Goal: Check status: Check status

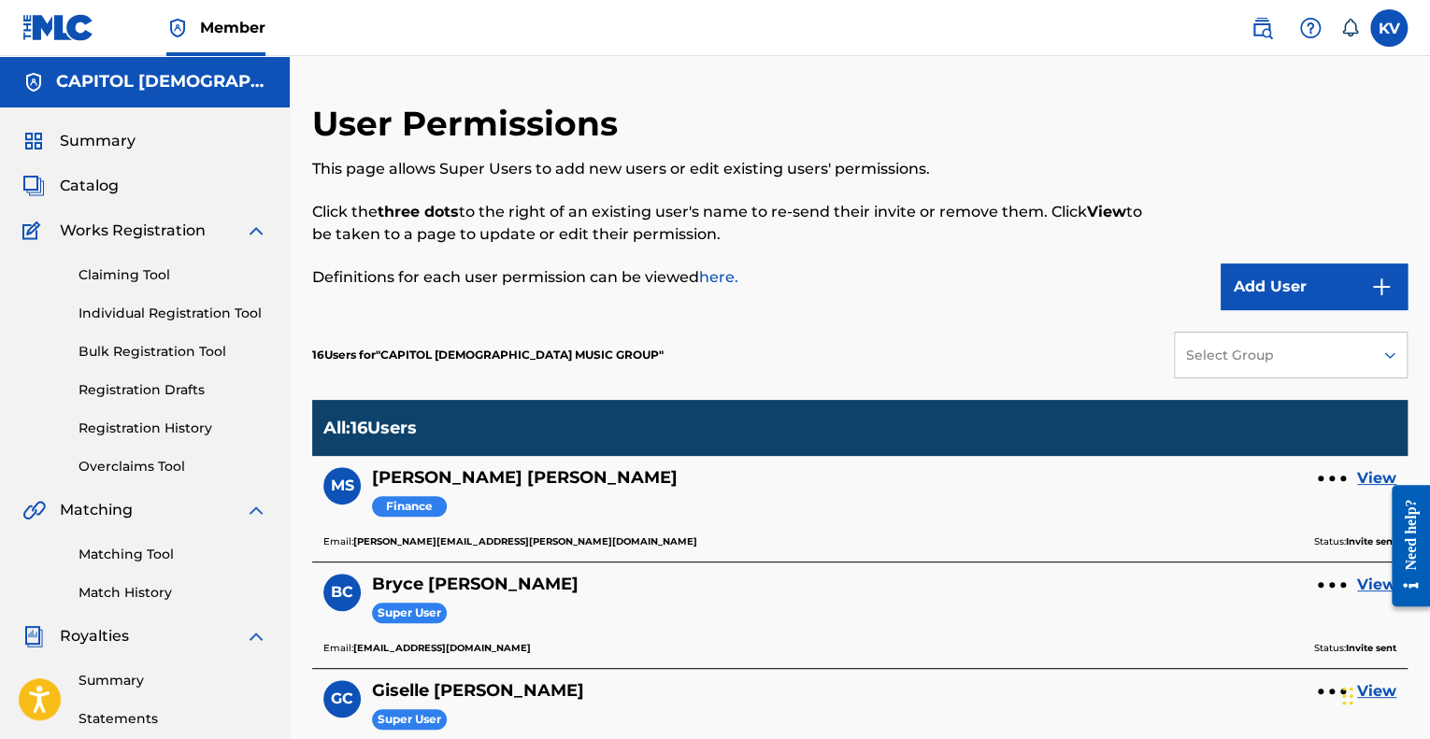
click at [132, 682] on link "Summary" at bounding box center [173, 681] width 189 height 20
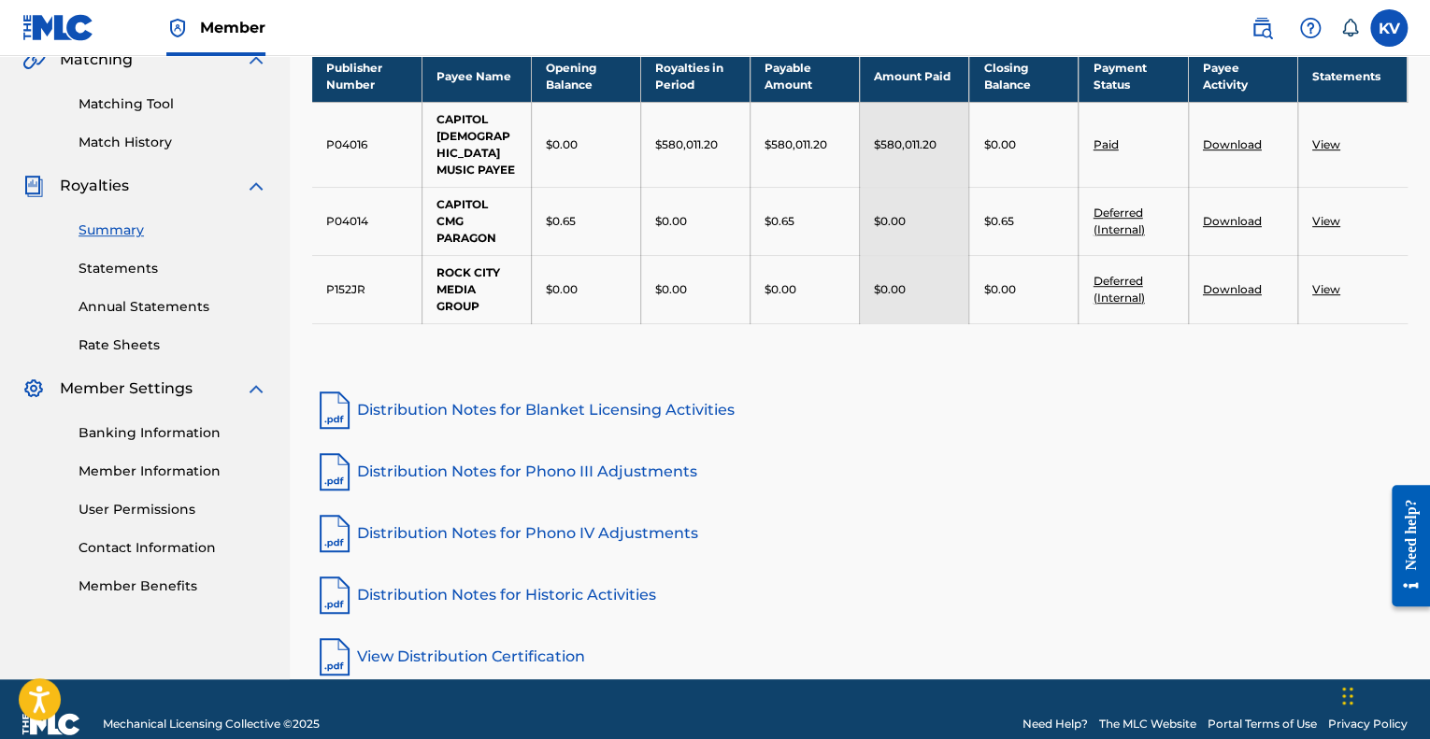
scroll to position [461, 0]
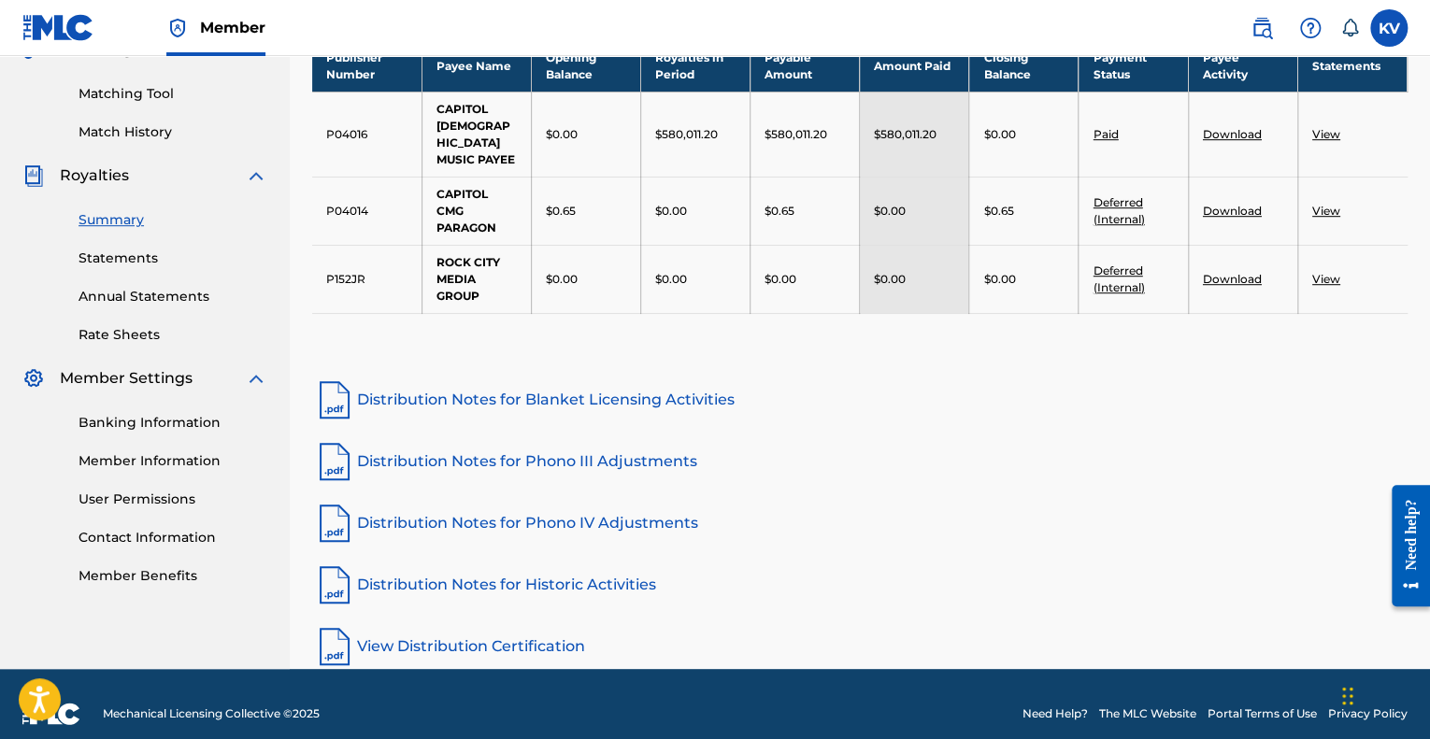
click at [173, 292] on link "Annual Statements" at bounding box center [173, 297] width 189 height 20
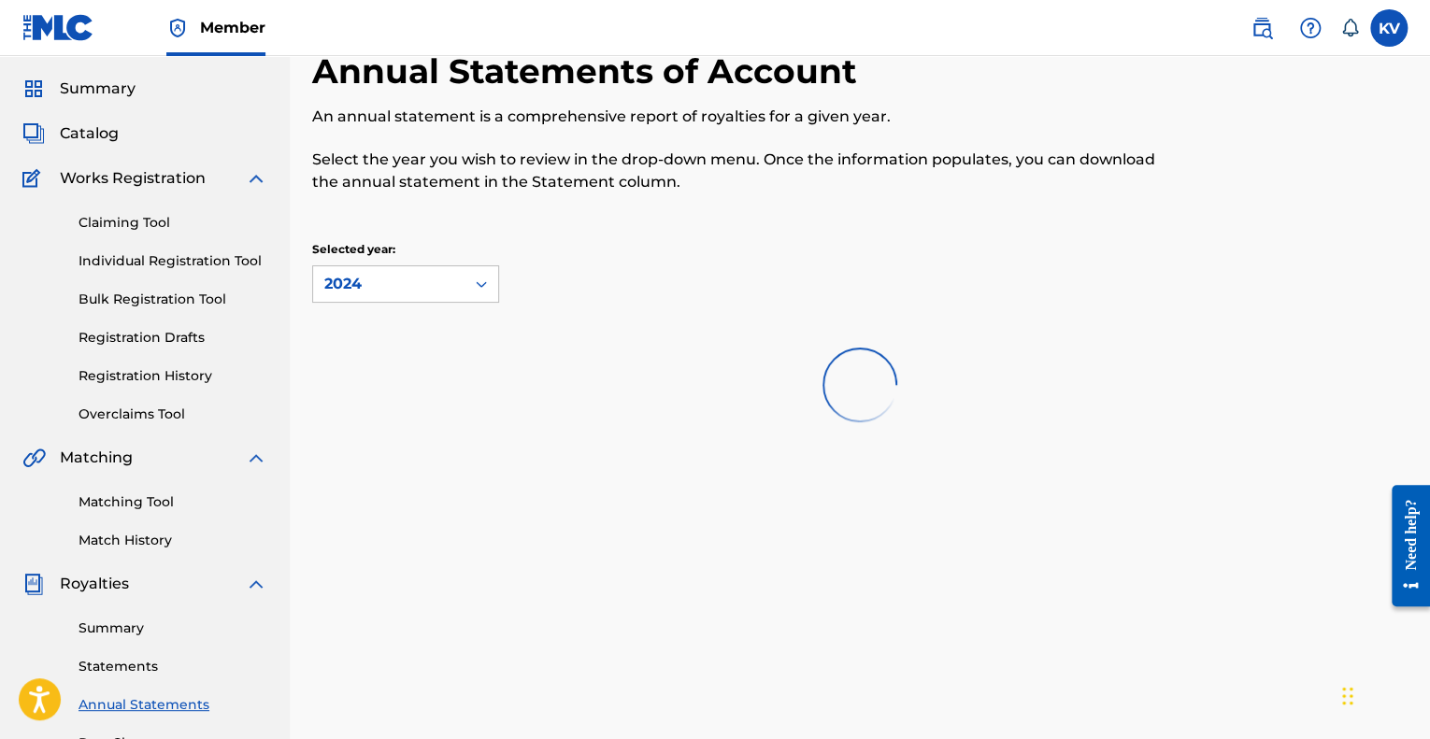
scroll to position [142, 0]
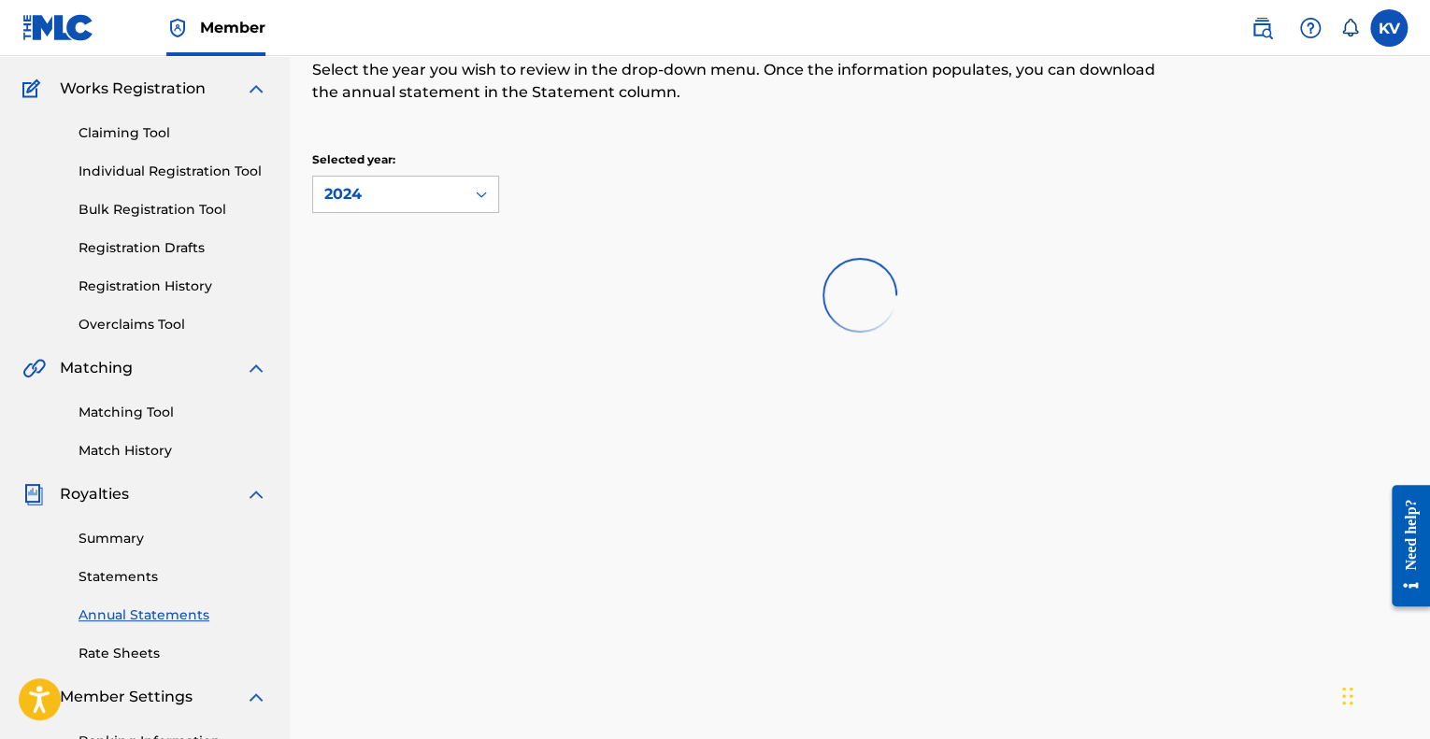
click at [135, 567] on link "Statements" at bounding box center [173, 577] width 189 height 20
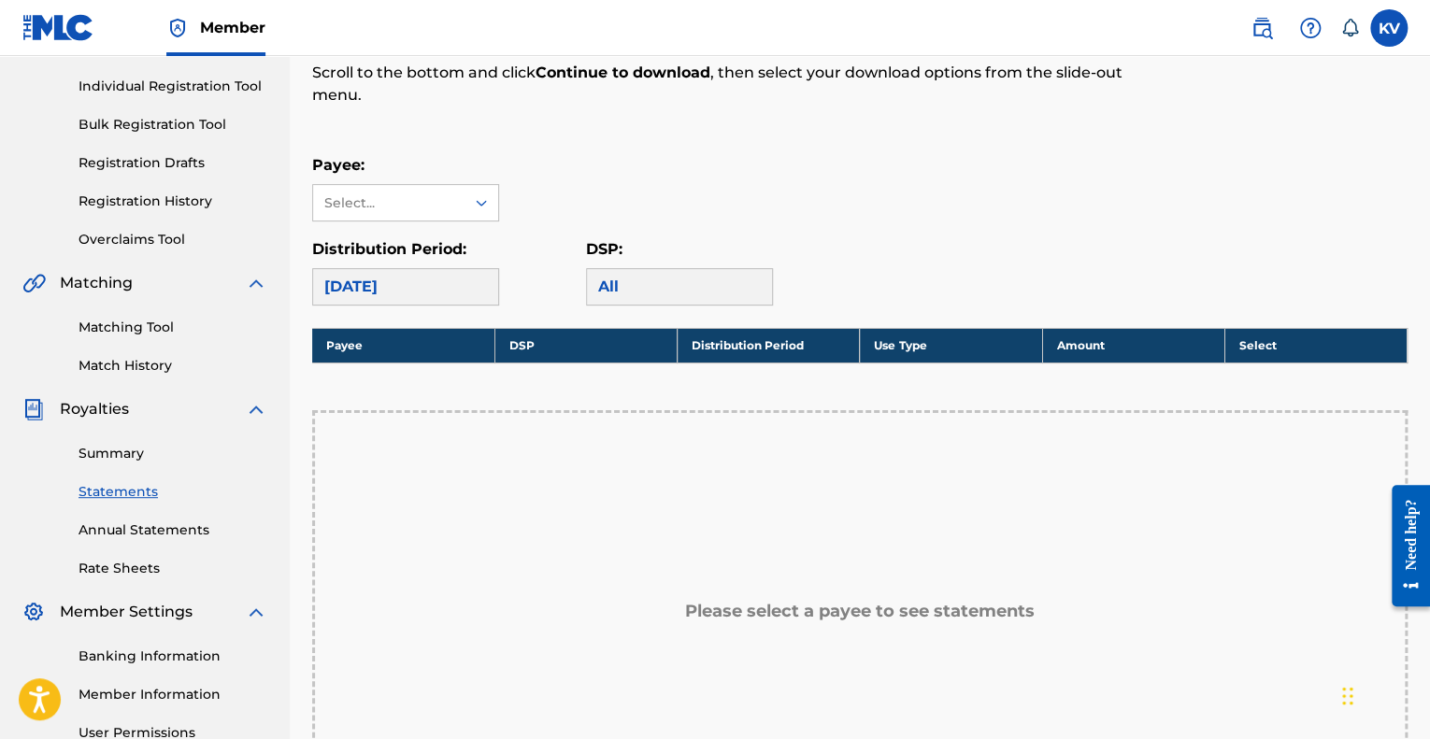
scroll to position [216, 0]
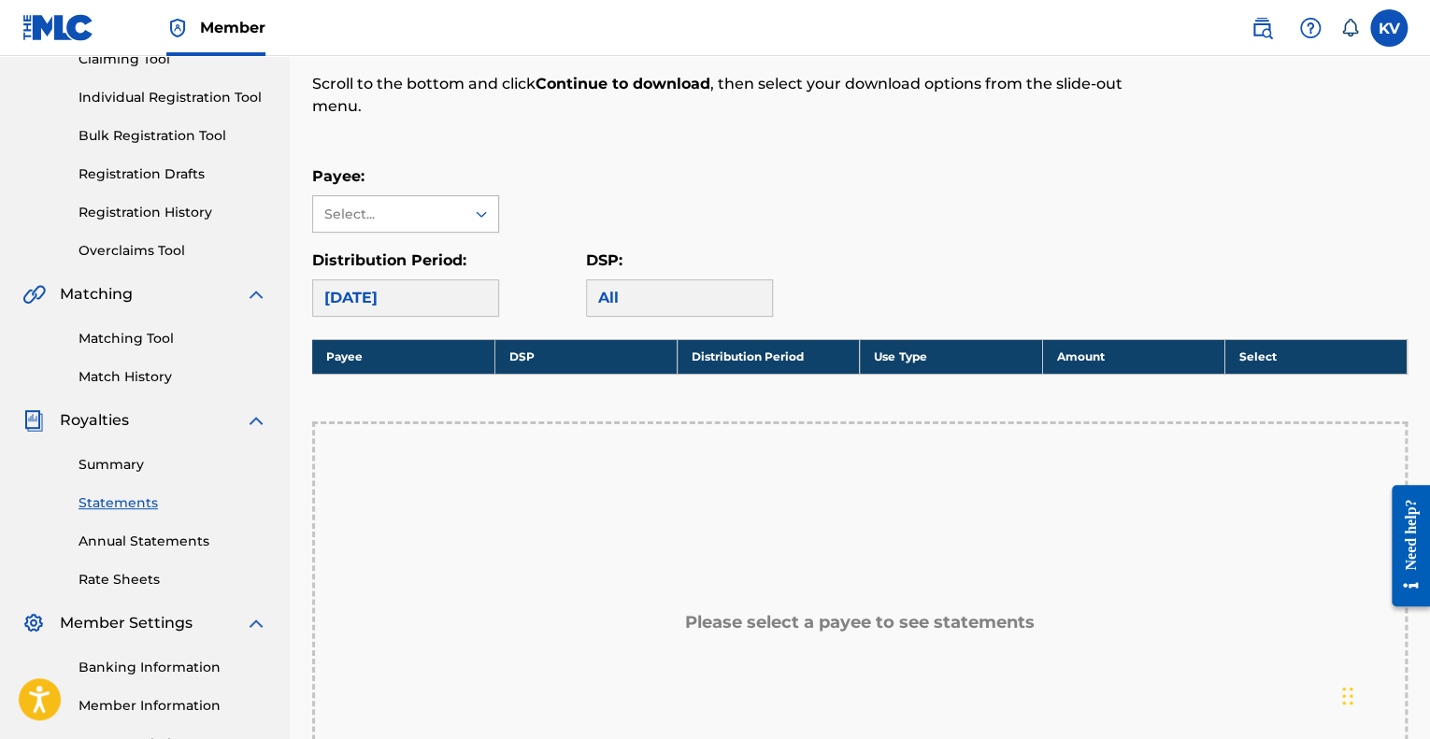
click at [453, 213] on div "Select..." at bounding box center [388, 214] width 151 height 36
click at [748, 229] on div "Payee: Select..." at bounding box center [859, 198] width 1095 height 67
click at [646, 279] on div "All" at bounding box center [679, 297] width 187 height 37
click at [177, 539] on link "Annual Statements" at bounding box center [173, 542] width 189 height 20
